Goal: Find specific page/section: Find specific page/section

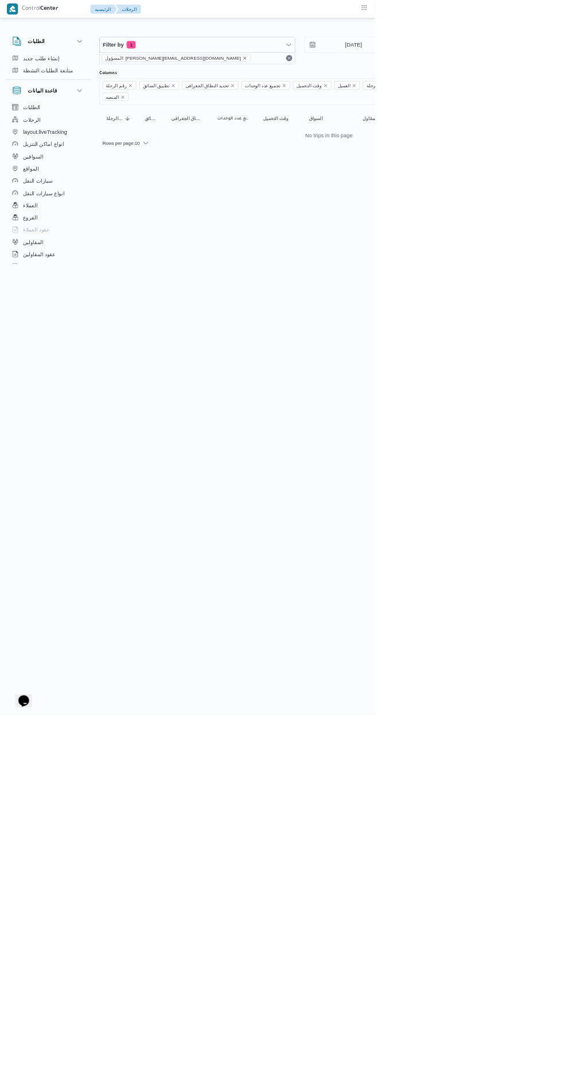
click at [364, 87] on icon "remove selected entity" at bounding box center [367, 87] width 7 height 7
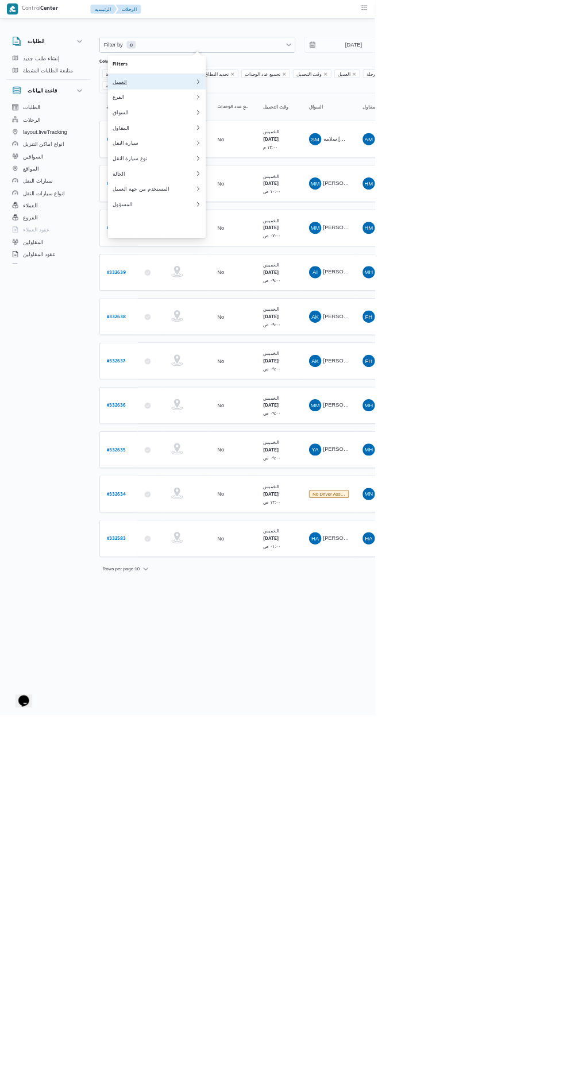
click at [257, 127] on div "العميل" at bounding box center [231, 122] width 124 height 9
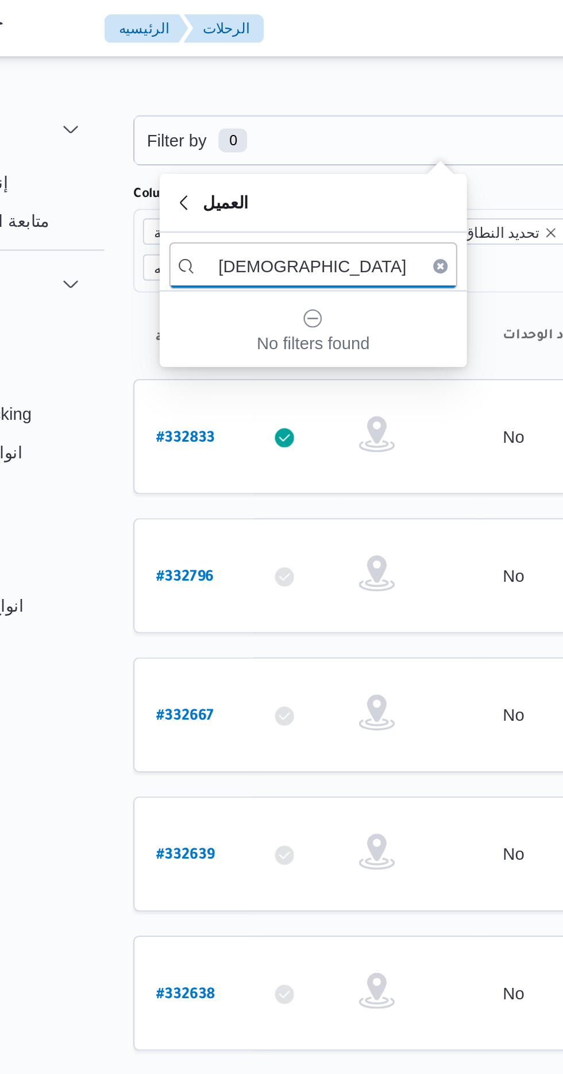
type input "ر"
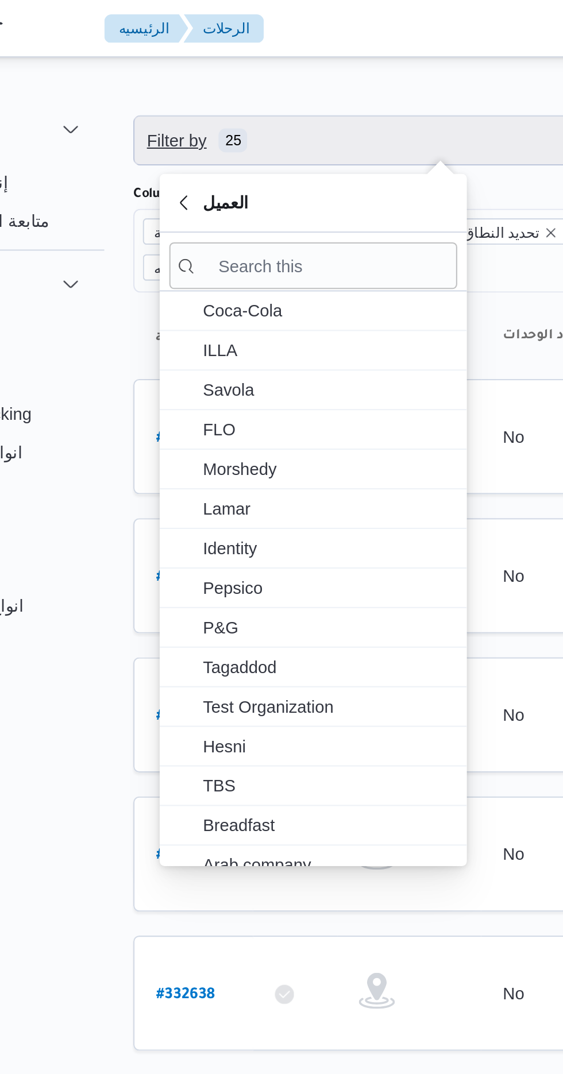
click at [251, 64] on span "Filter by 25" at bounding box center [296, 67] width 293 height 23
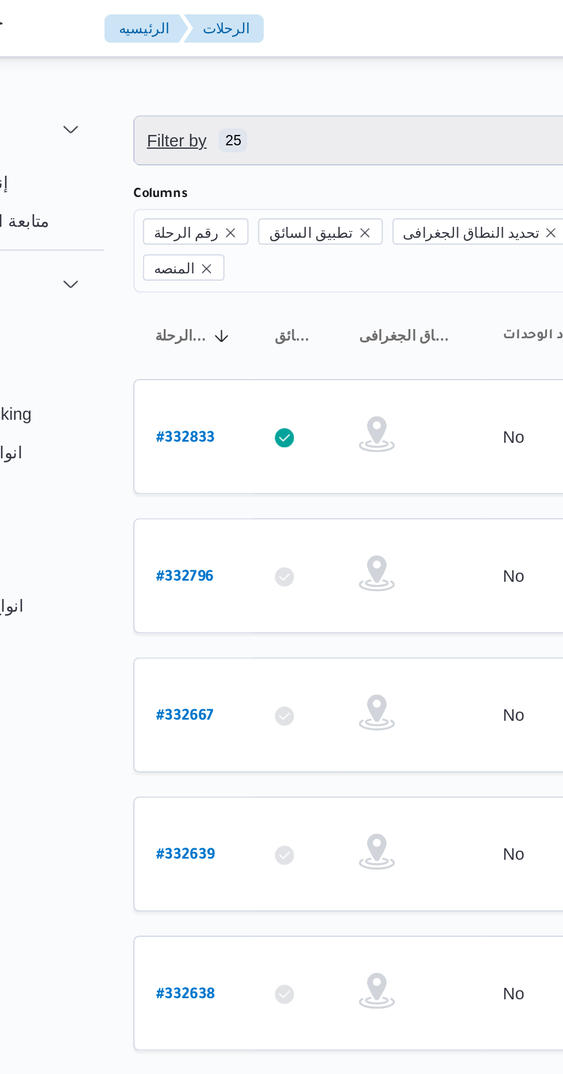
click at [257, 67] on span "Filter by 25" at bounding box center [296, 67] width 293 height 23
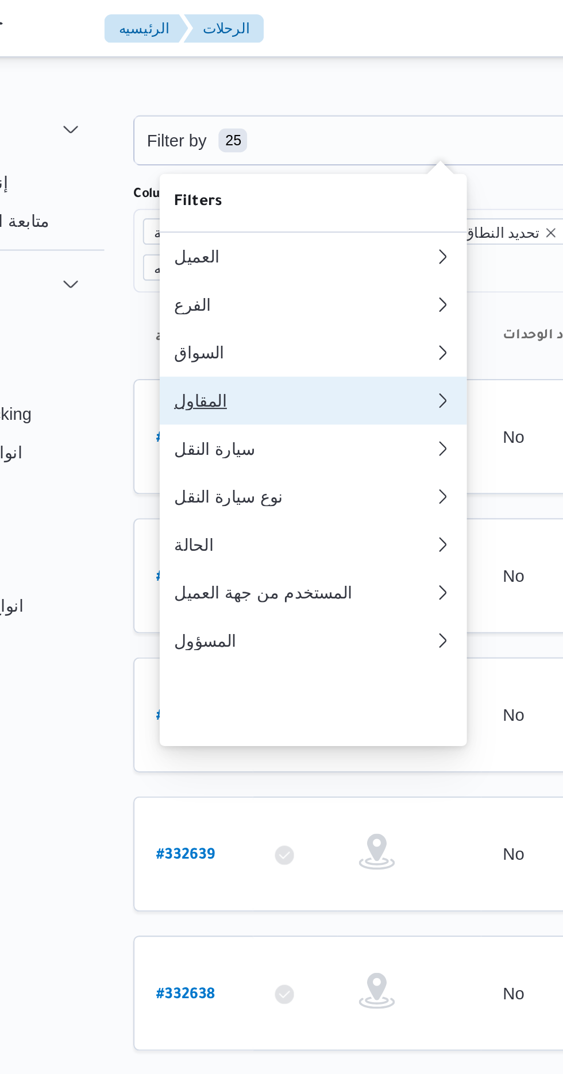
click at [241, 196] on div "المقاول" at bounding box center [231, 191] width 124 height 9
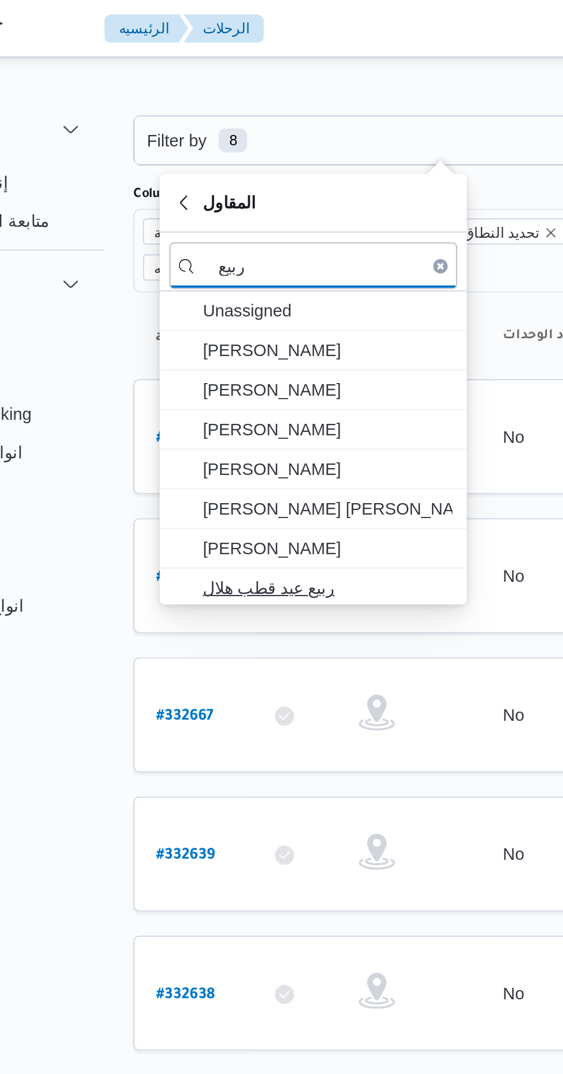
type input "ربيع"
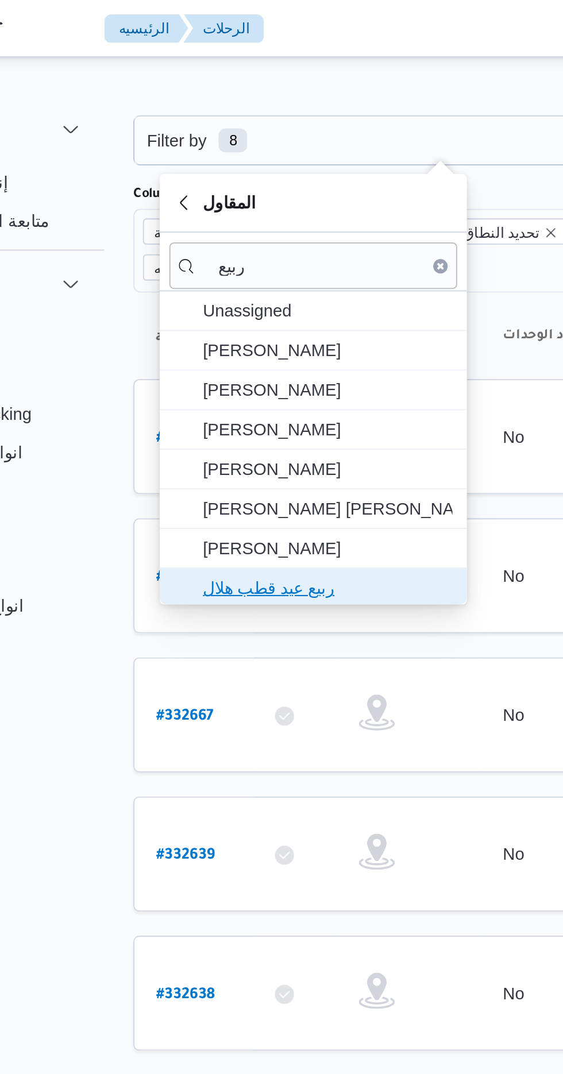
click at [249, 282] on span "ربيع عيد قطب هلال" at bounding box center [242, 282] width 119 height 14
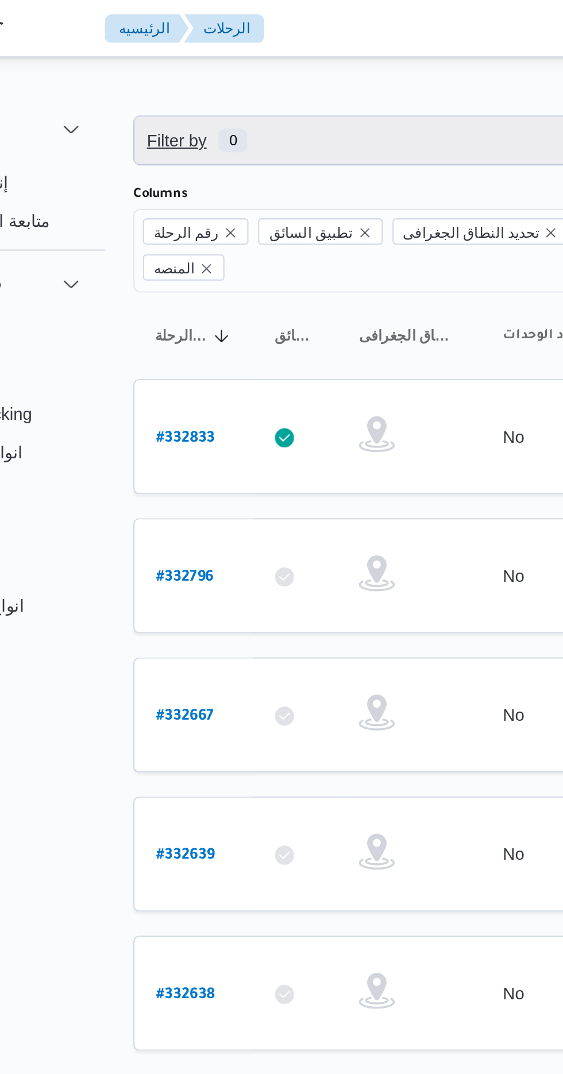
click at [280, 63] on span "Filter by 0" at bounding box center [296, 67] width 293 height 23
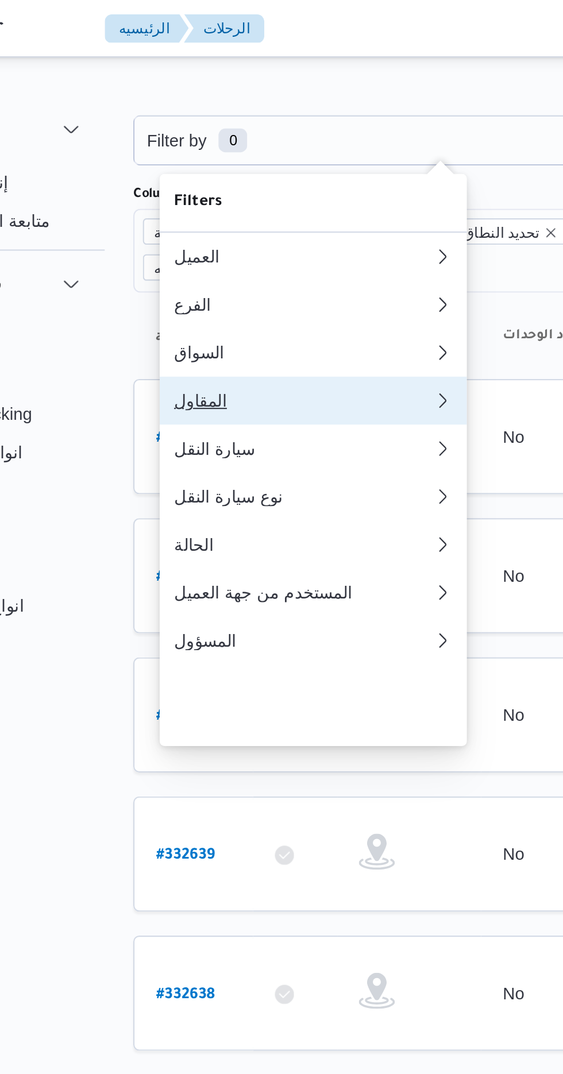
click at [237, 196] on div "المقاول" at bounding box center [231, 191] width 124 height 9
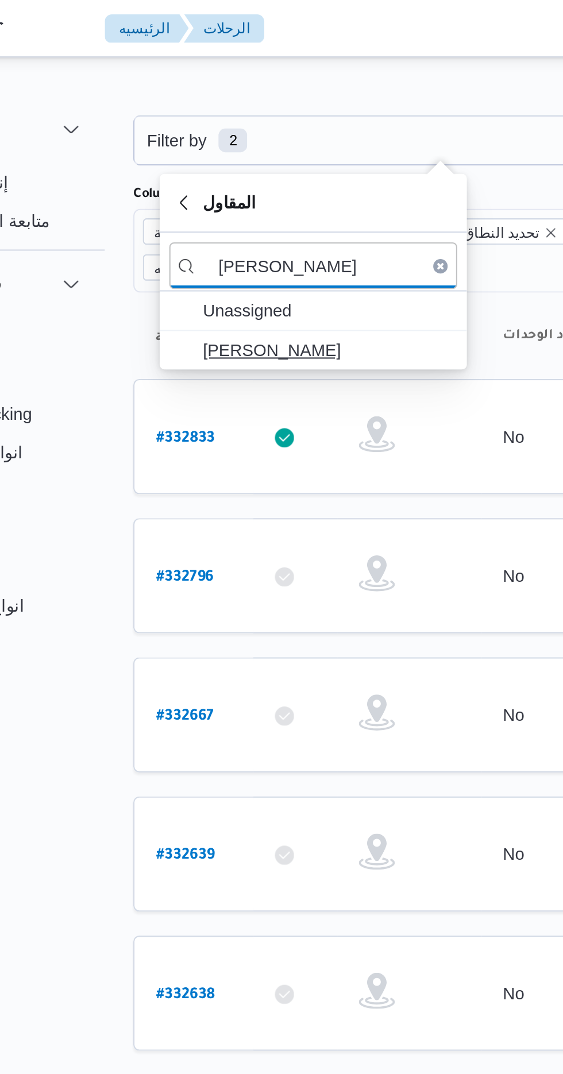
type input "علي عبدالناص"
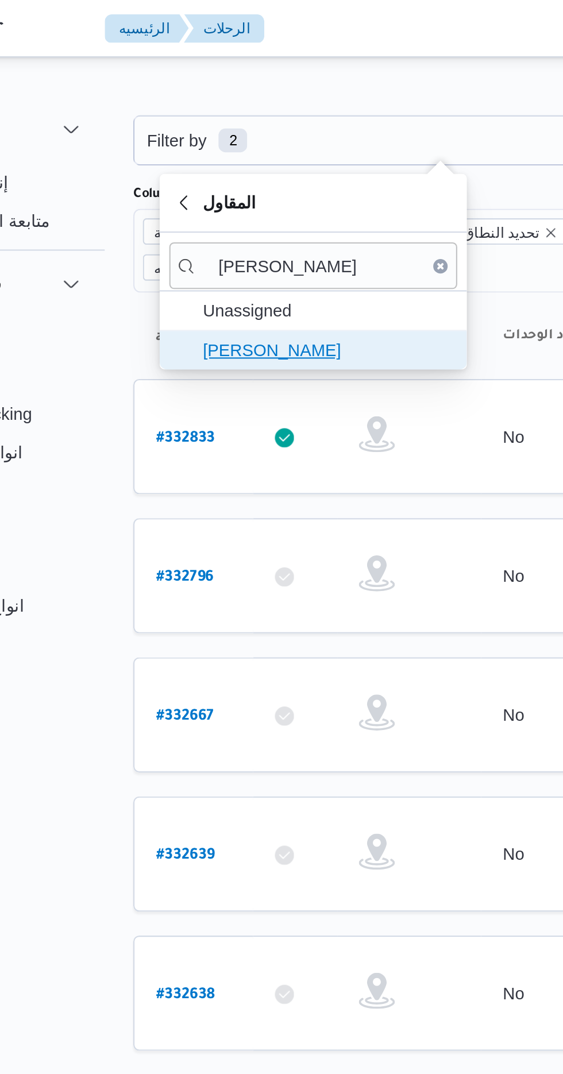
click at [264, 171] on span "علي عبدالناصر علي بخيت علي" at bounding box center [242, 168] width 119 height 14
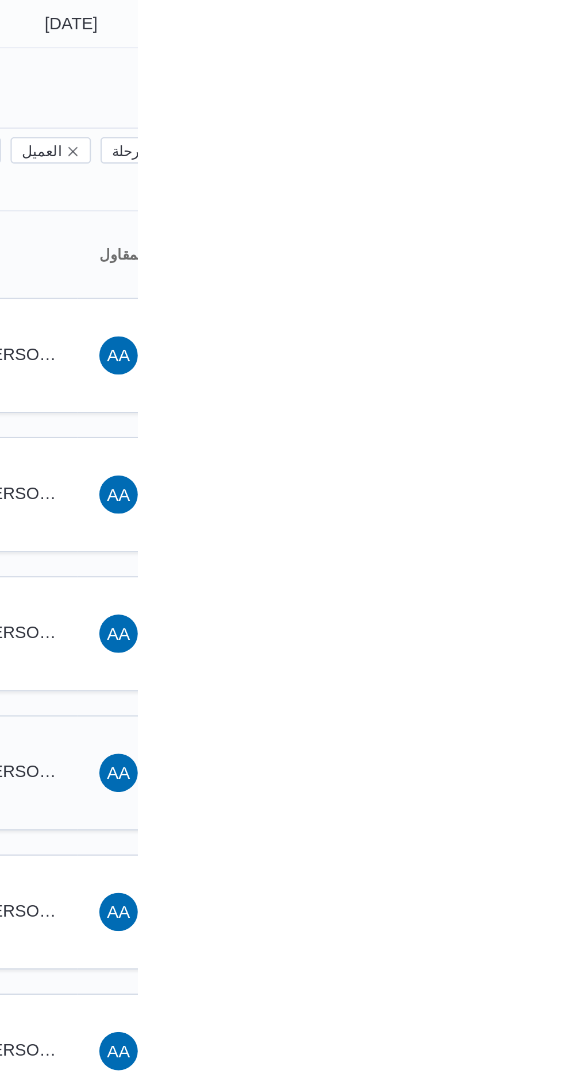
click at [524, 412] on div "WK وليد خلف امين عفيفي" at bounding box center [493, 426] width 69 height 28
click at [520, 421] on span "وليد خلف امين عفيفي" at bounding box center [518, 425] width 66 height 9
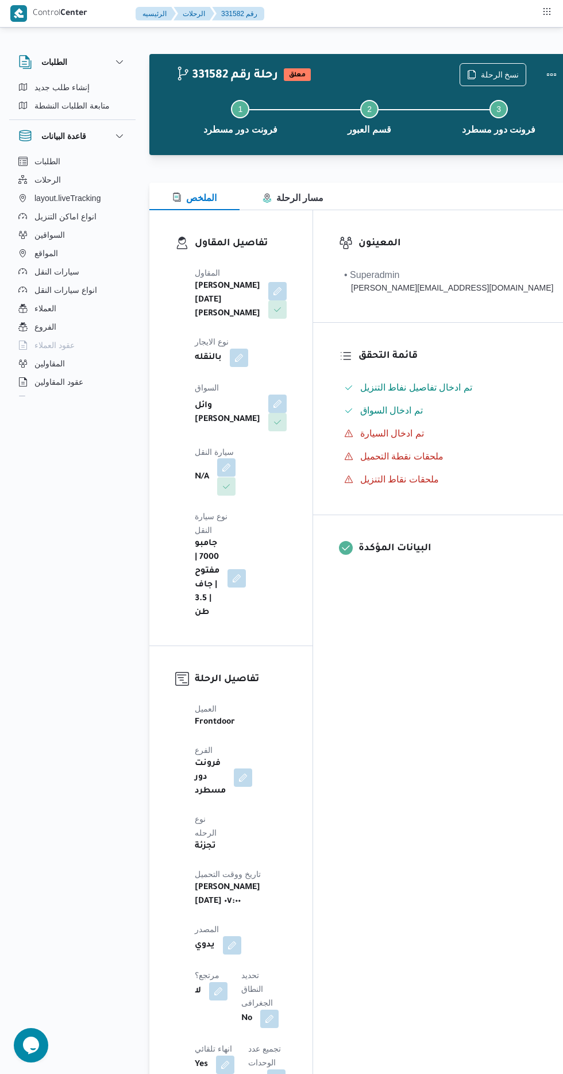
click at [235, 458] on button "button" at bounding box center [226, 467] width 18 height 18
click at [261, 447] on div "Search" at bounding box center [255, 449] width 86 height 23
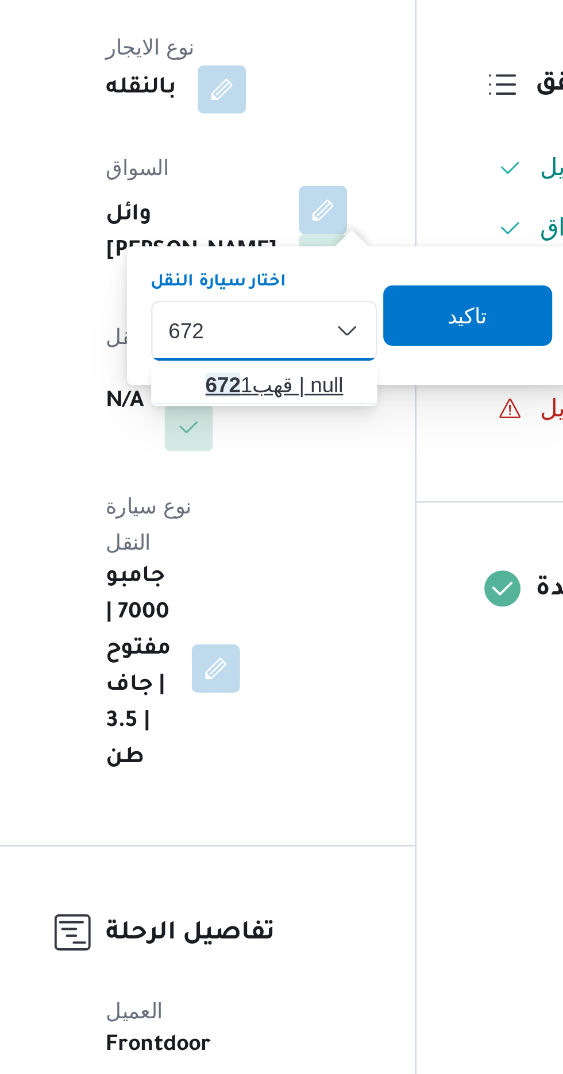
type input "672"
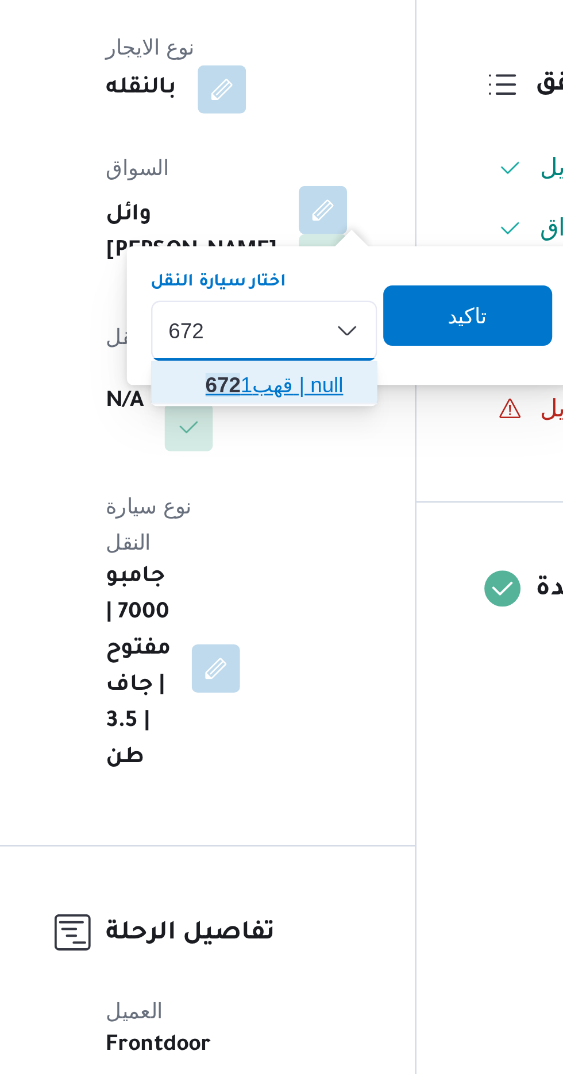
click at [261, 470] on span "قهب 672 1 | null" at bounding box center [262, 470] width 59 height 14
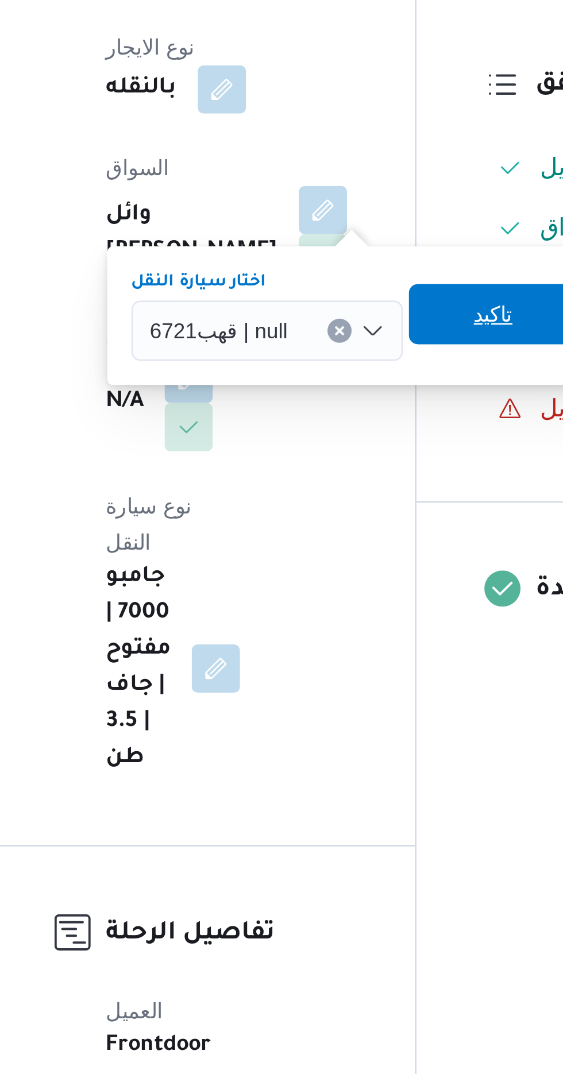
click at [341, 445] on span "تاكيد" at bounding box center [342, 443] width 15 height 14
